Goal: Check status

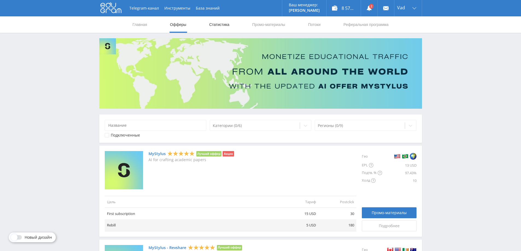
click at [219, 25] on link "Статистика" at bounding box center [219, 24] width 21 height 16
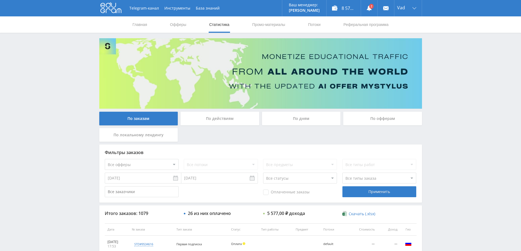
click at [308, 116] on div "По дням" at bounding box center [301, 119] width 79 height 14
click at [0, 0] on input "По дням" at bounding box center [0, 0] width 0 height 0
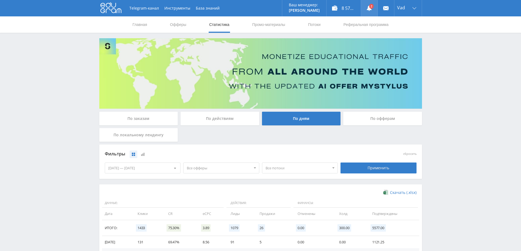
click at [371, 5] on link at bounding box center [369, 8] width 16 height 16
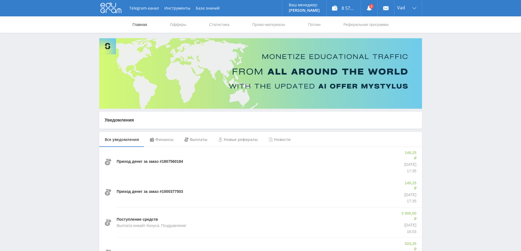
click at [139, 26] on link "Главная" at bounding box center [140, 24] width 16 height 16
